Goal: Task Accomplishment & Management: Use online tool/utility

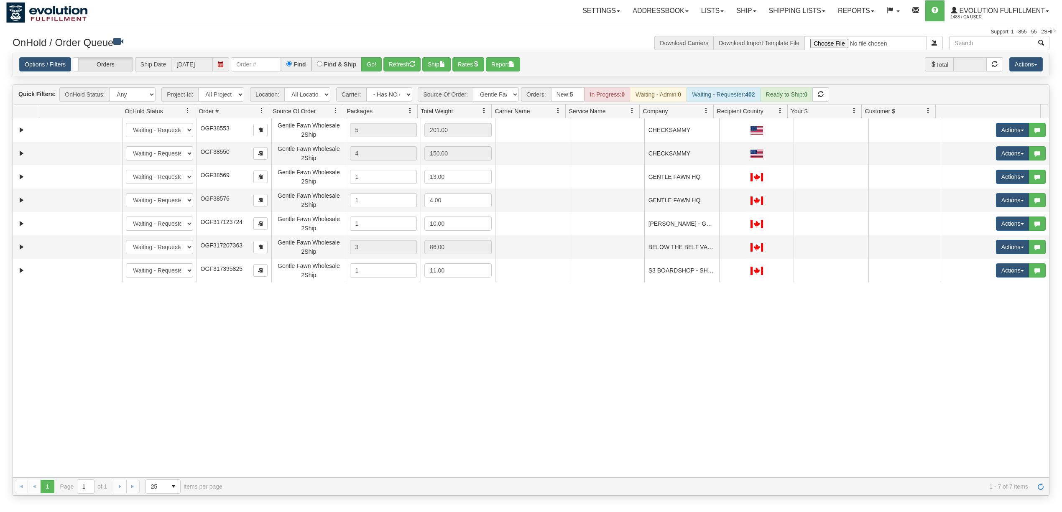
select select "-1"
select select "Gentle Fawn Wholesale 2Ship"
click at [400, 101] on select "- Any - Has NO carrier assigned - Has a carrier assigned FleetOptics Inc. My Ca…" at bounding box center [389, 94] width 46 height 14
select select "grid toolbar"
click at [367, 88] on select "- Any - Has NO carrier assigned - Has a carrier assigned FleetOptics Inc. My Ca…" at bounding box center [389, 94] width 46 height 14
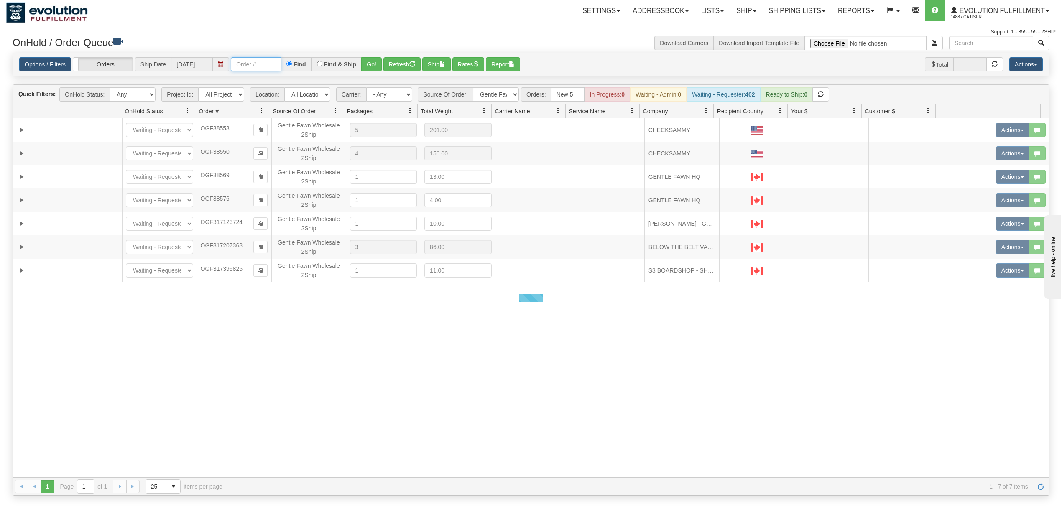
click at [265, 67] on input "text" at bounding box center [256, 64] width 50 height 14
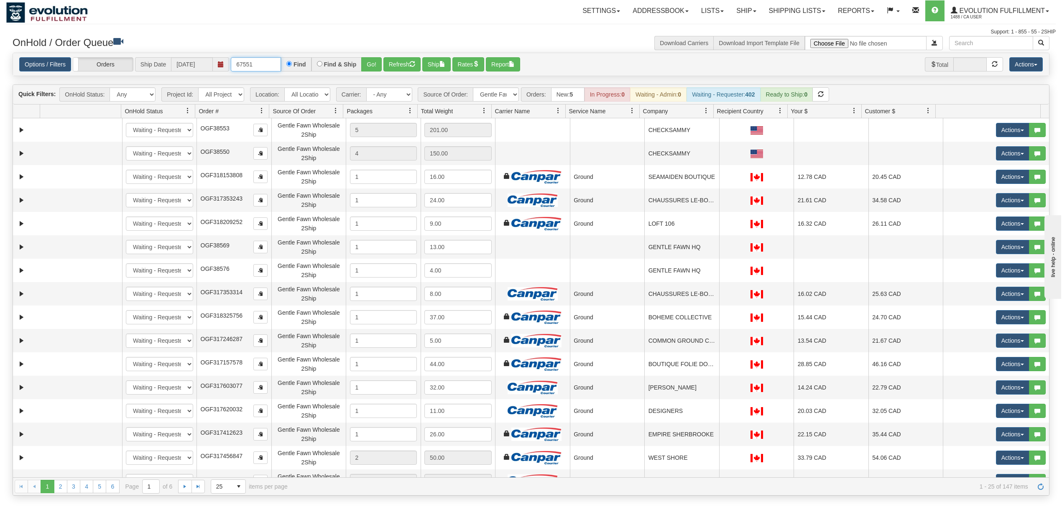
type input "67551"
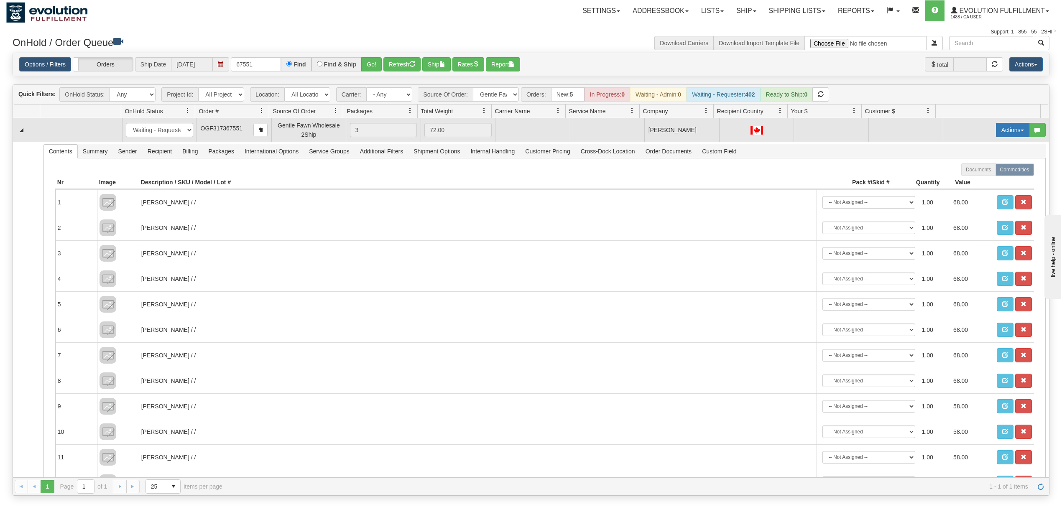
click at [1001, 130] on button "Actions" at bounding box center [1012, 130] width 33 height 14
click at [988, 169] on span "Rate All Services" at bounding box center [995, 167] width 50 height 7
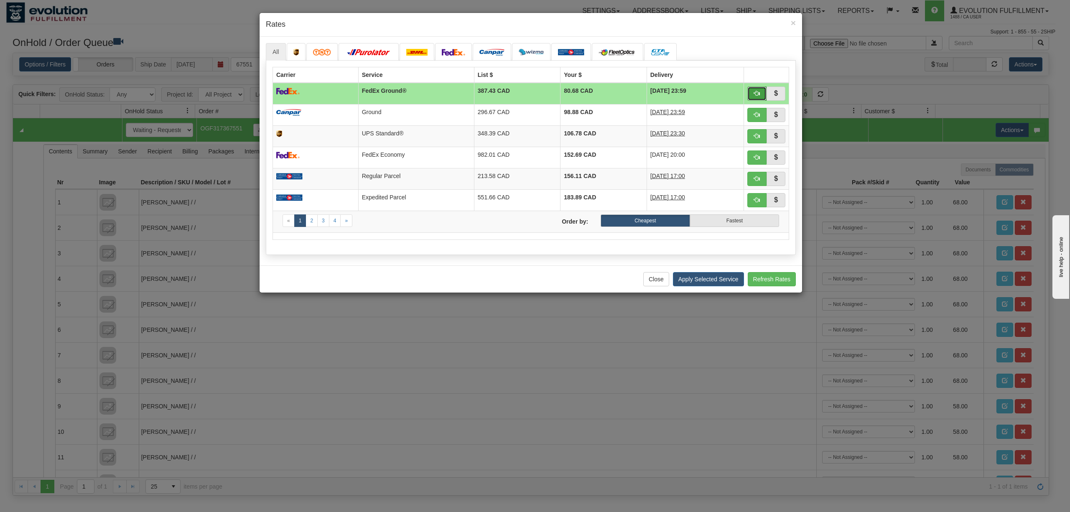
click at [755, 92] on span "button" at bounding box center [757, 93] width 6 height 6
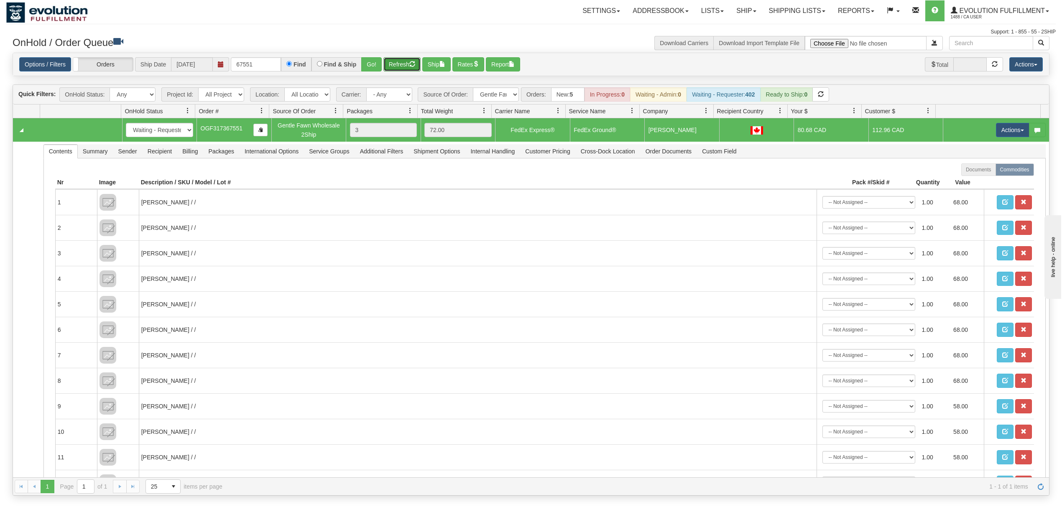
click at [400, 67] on button "Refresh" at bounding box center [401, 64] width 37 height 14
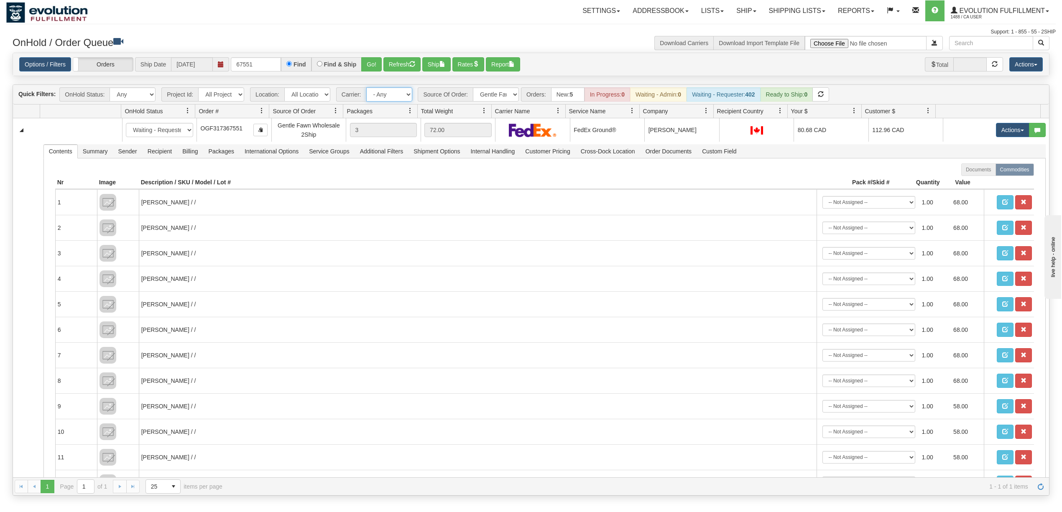
click at [387, 89] on select "- Any - Has NO carrier assigned - Has a carrier assigned FleetOptics Inc. My Ca…" at bounding box center [389, 94] width 46 height 14
select select "-1"
click at [367, 88] on select "- Any - Has NO carrier assigned - Has a carrier assigned FleetOptics Inc. My Ca…" at bounding box center [389, 94] width 46 height 14
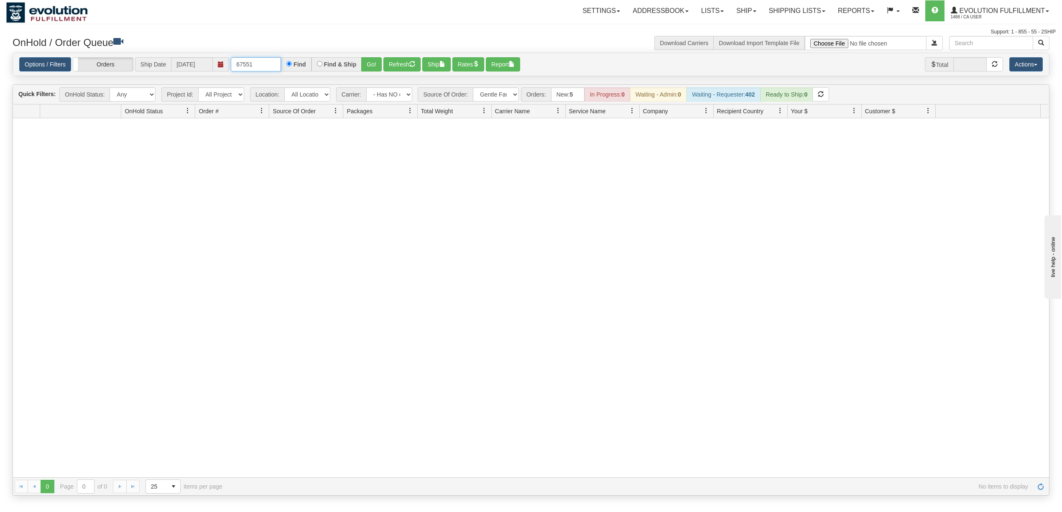
drag, startPoint x: 270, startPoint y: 69, endPoint x: -321, endPoint y: 155, distance: 596.5
click at [0, 155] on html "Toggle navigation Settings Shipping Preferences New Recipients" at bounding box center [531, 256] width 1062 height 512
click at [368, 62] on button "Go!" at bounding box center [371, 64] width 20 height 14
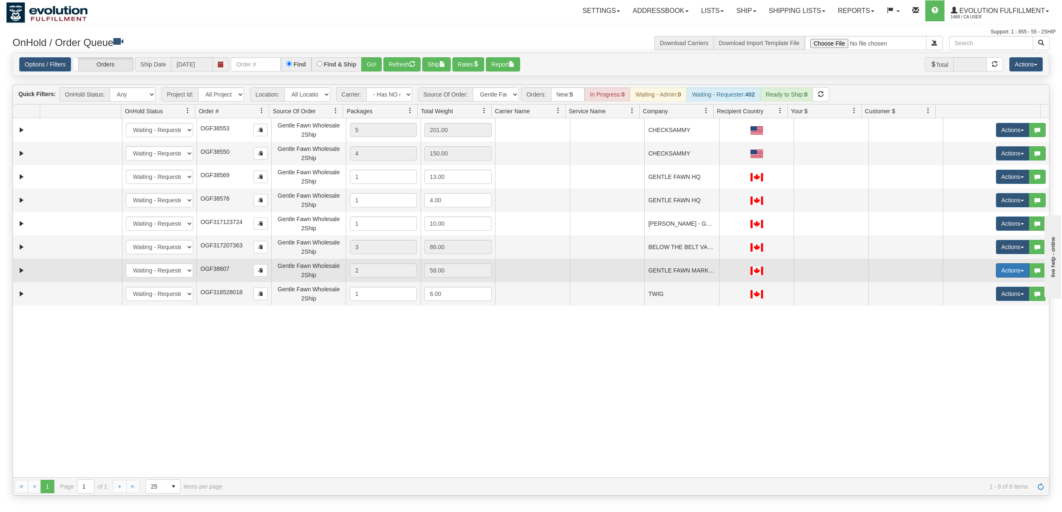
click at [1004, 266] on button "Actions" at bounding box center [1012, 270] width 33 height 14
click at [992, 308] on span "Rate All Services" at bounding box center [995, 308] width 50 height 7
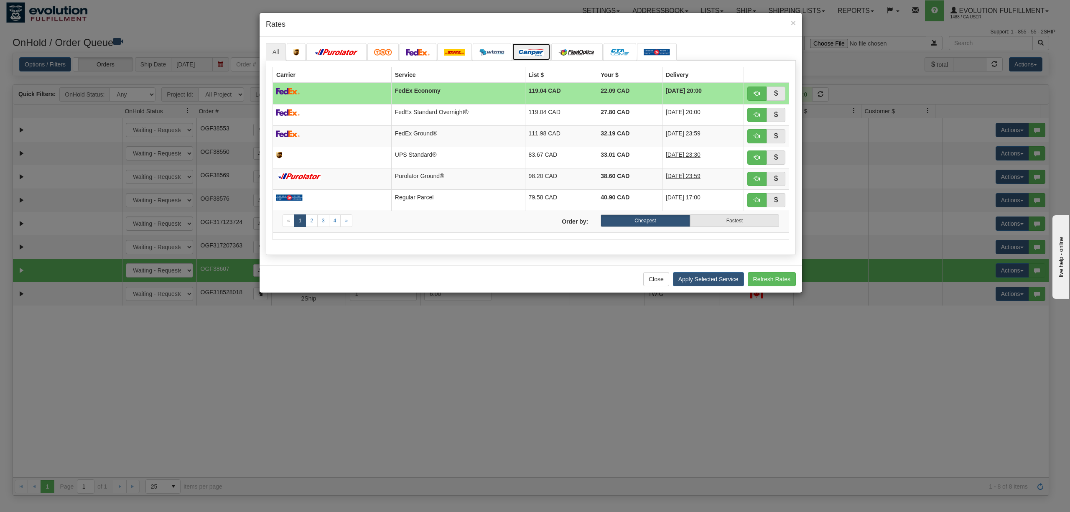
click at [534, 46] on link at bounding box center [531, 52] width 38 height 18
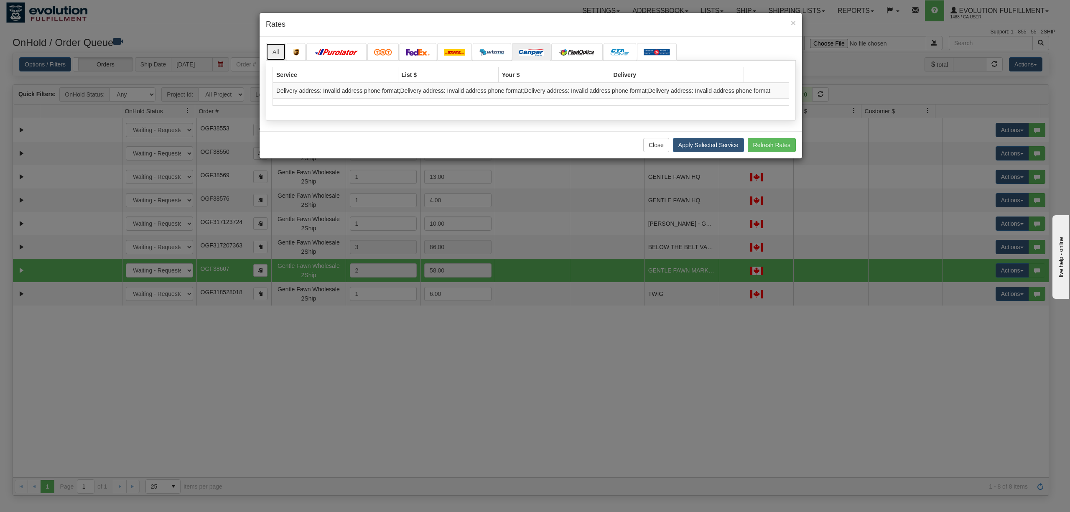
click at [273, 46] on link "All" at bounding box center [276, 52] width 20 height 18
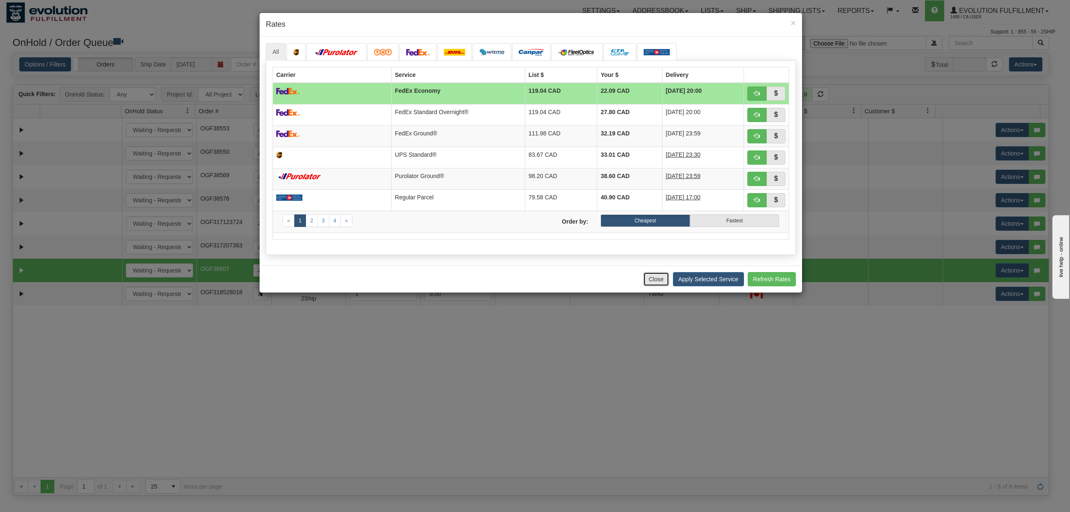
click at [658, 285] on button "Close" at bounding box center [656, 279] width 26 height 14
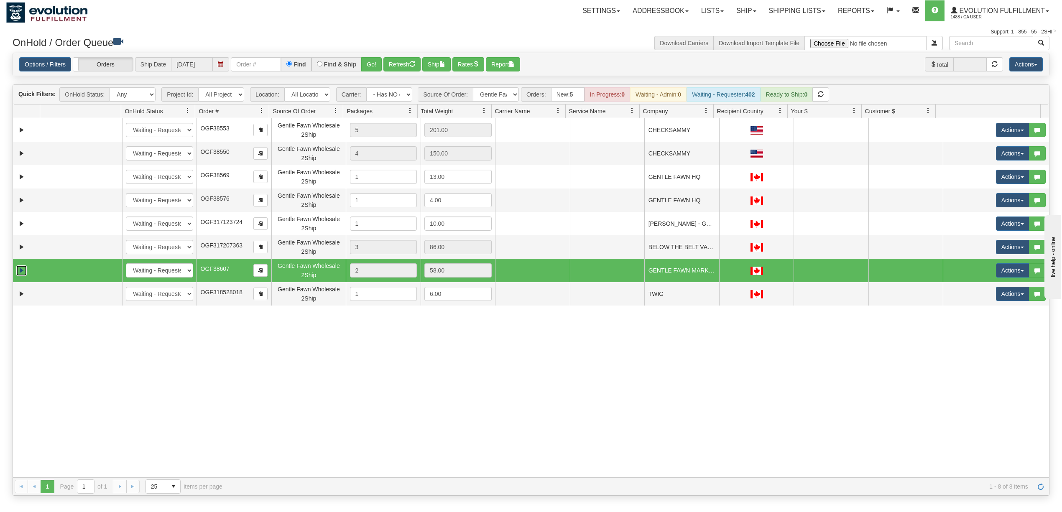
click at [21, 274] on link "Expand" at bounding box center [21, 270] width 10 height 10
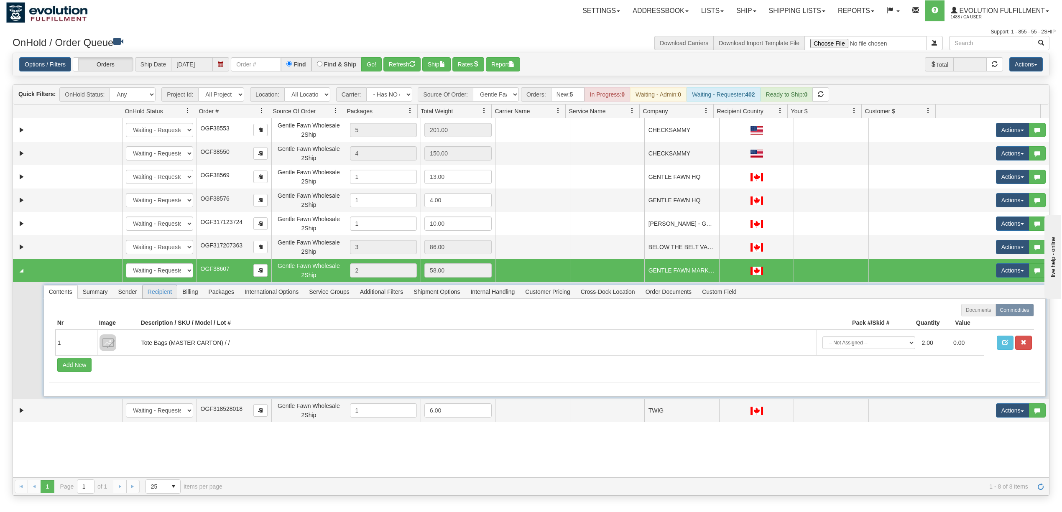
click at [168, 292] on span "Recipient" at bounding box center [160, 291] width 34 height 13
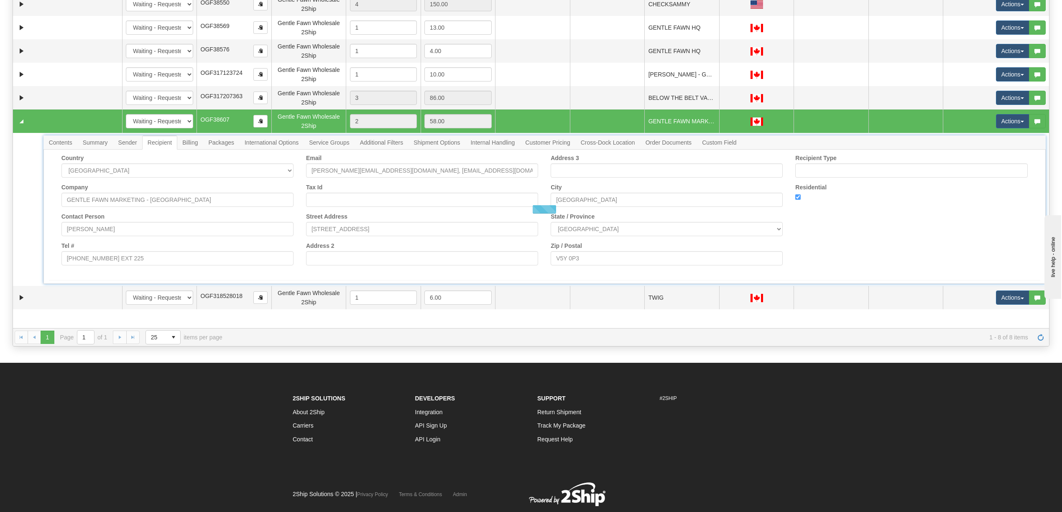
scroll to position [167, 0]
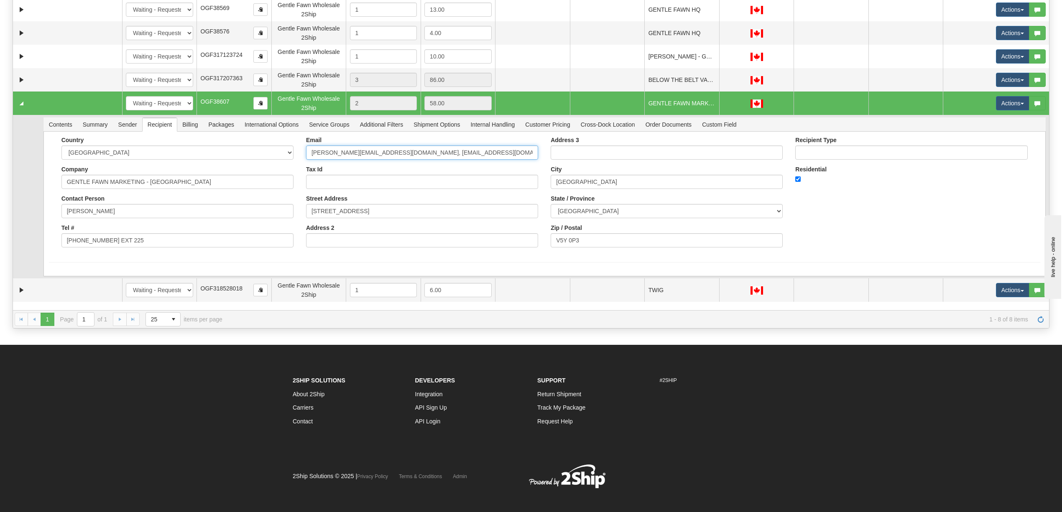
drag, startPoint x: 395, startPoint y: 155, endPoint x: 669, endPoint y: 168, distance: 274.1
click at [669, 168] on div "Country [GEOGRAPHIC_DATA] [GEOGRAPHIC_DATA] [GEOGRAPHIC_DATA] [GEOGRAPHIC_DATA]…" at bounding box center [544, 195] width 991 height 117
type input "[PERSON_NAME][EMAIL_ADDRESS][DOMAIN_NAME]"
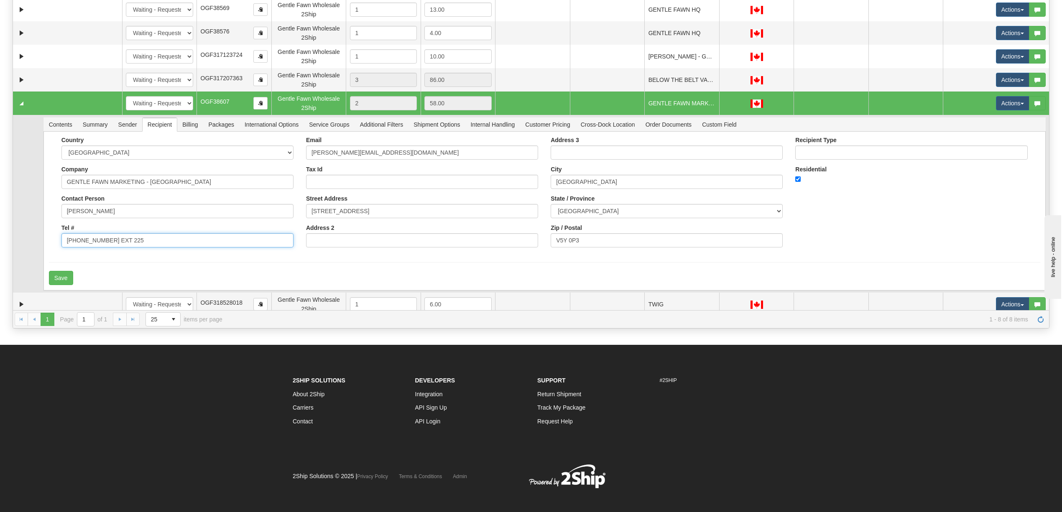
drag, startPoint x: 112, startPoint y: 238, endPoint x: 244, endPoint y: 240, distance: 132.1
click at [243, 239] on input "[PHONE_NUMBER] EXT 225" at bounding box center [177, 240] width 232 height 14
type input "[PHONE_NUMBER]"
click at [69, 273] on button "Save" at bounding box center [61, 278] width 24 height 14
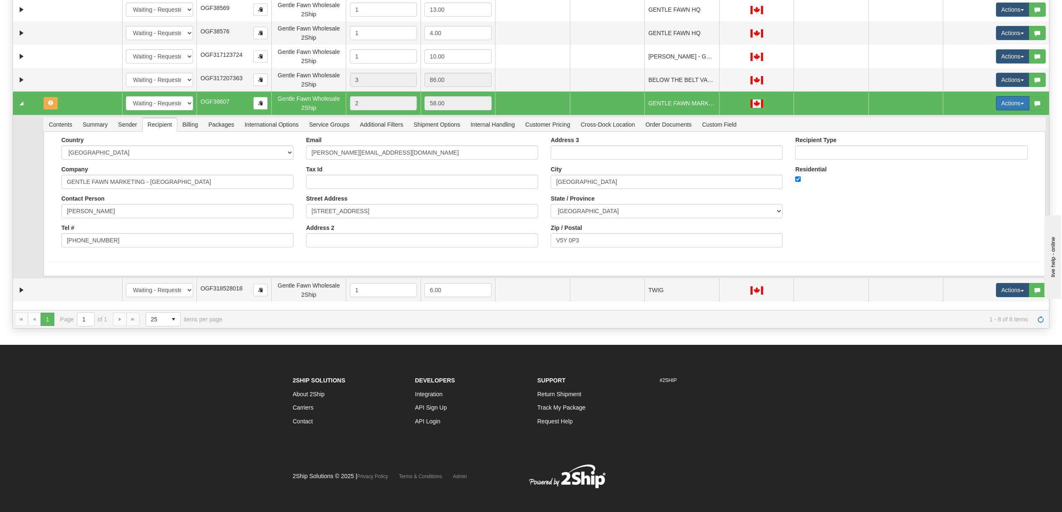
click at [996, 110] on button "Actions" at bounding box center [1012, 103] width 33 height 14
click at [982, 144] on span "Rate All Services" at bounding box center [995, 141] width 50 height 7
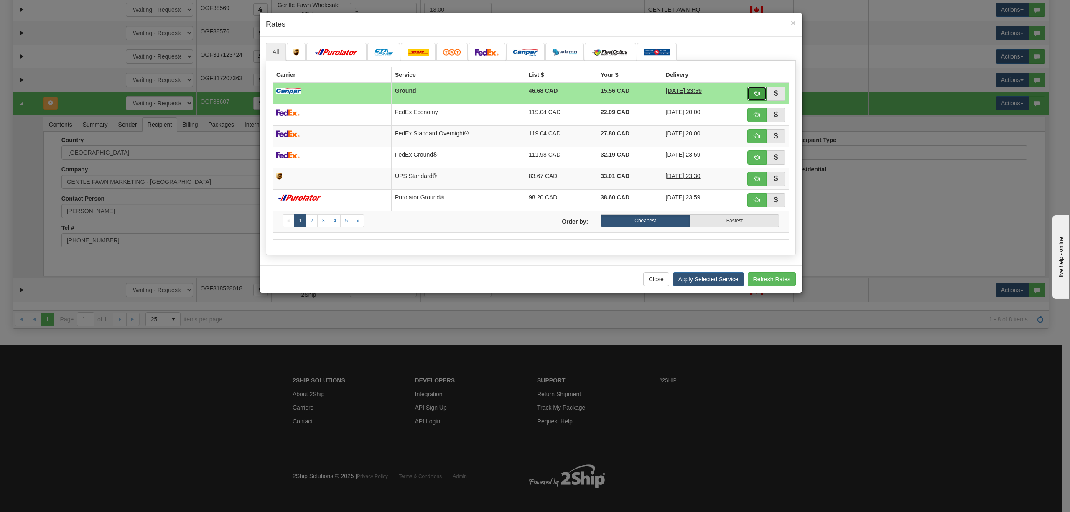
click at [755, 94] on span "button" at bounding box center [757, 93] width 6 height 6
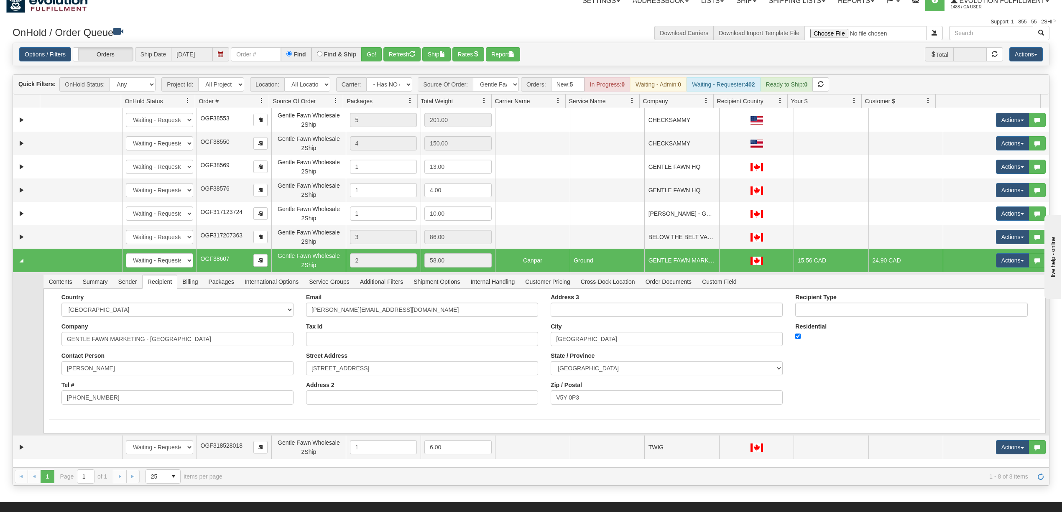
scroll to position [0, 0]
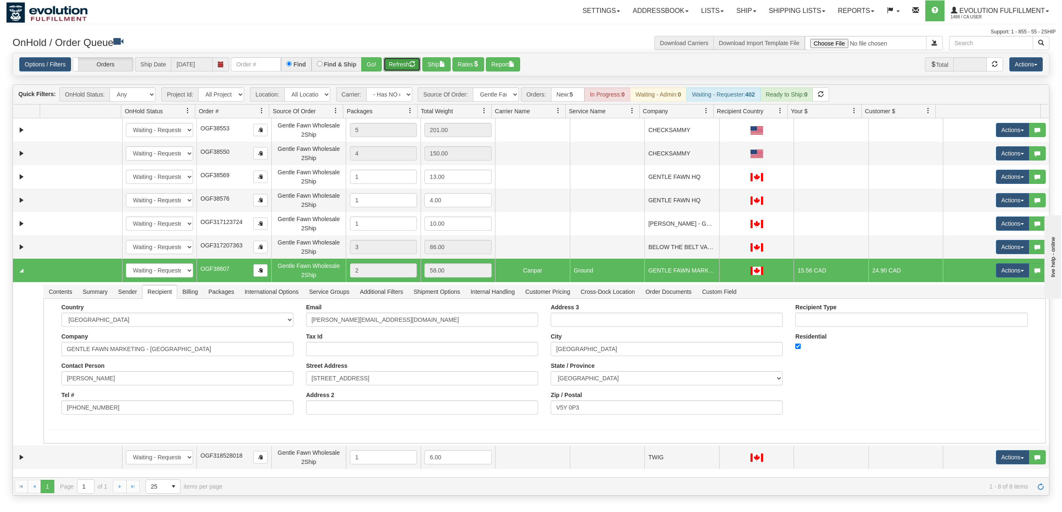
click at [395, 59] on button "Refresh" at bounding box center [401, 64] width 37 height 14
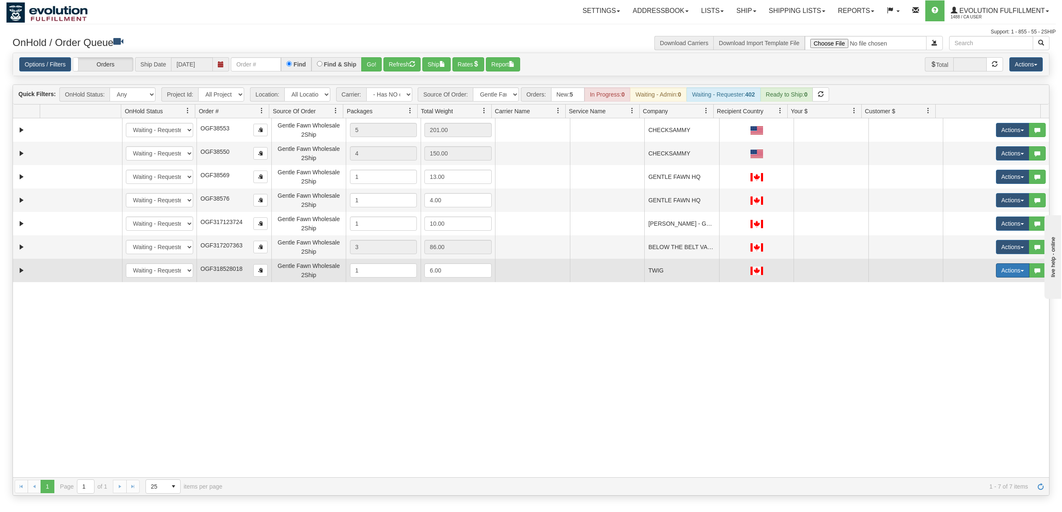
click at [996, 270] on button "Actions" at bounding box center [1012, 270] width 33 height 14
click at [985, 308] on span "Rate All Services" at bounding box center [995, 308] width 50 height 7
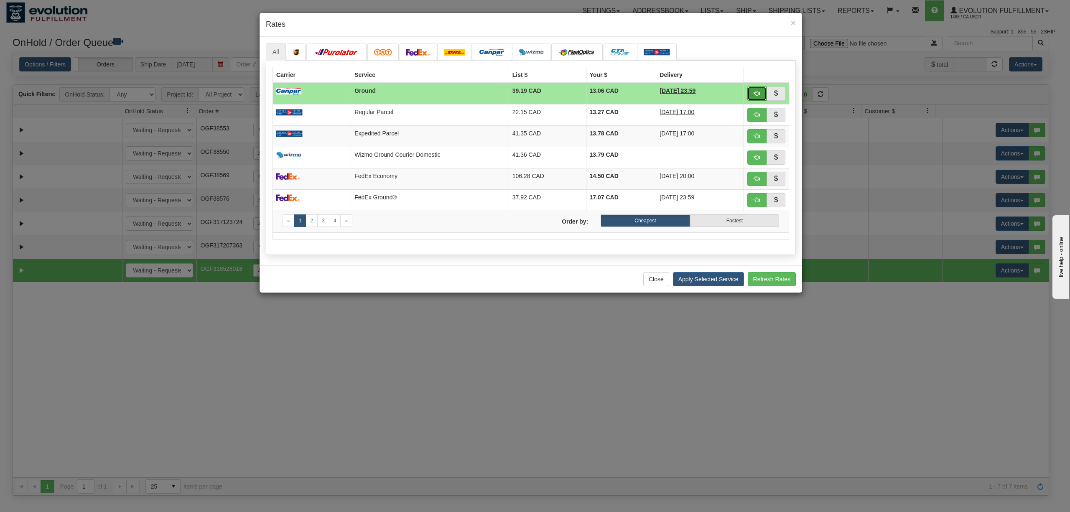
click at [751, 96] on button "button" at bounding box center [756, 94] width 19 height 14
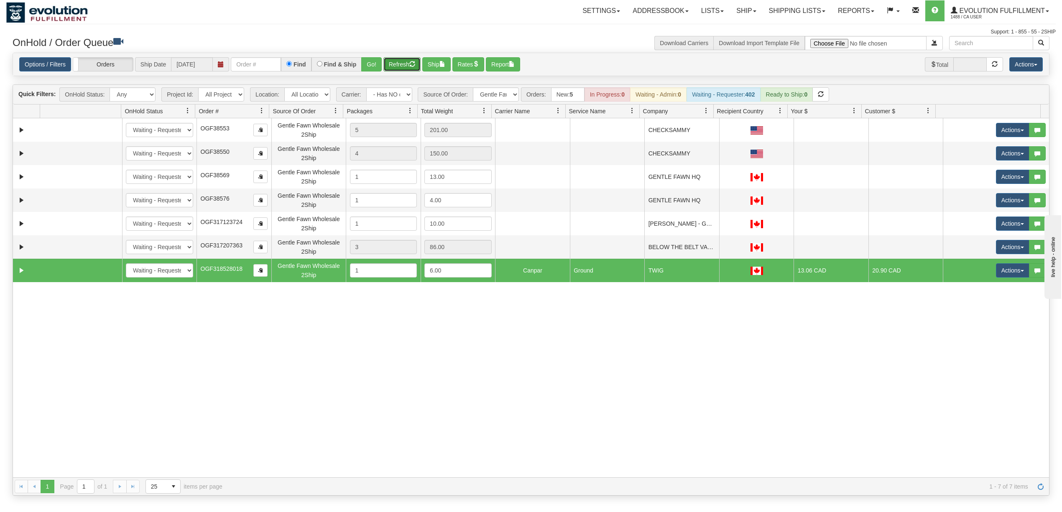
click at [395, 67] on button "Refresh" at bounding box center [401, 64] width 37 height 14
